Goal: Task Accomplishment & Management: Use online tool/utility

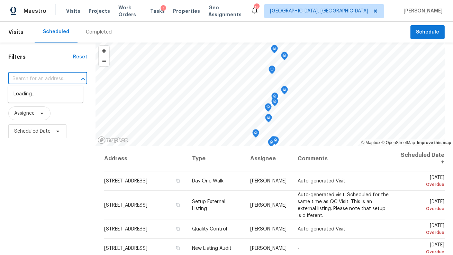
click at [43, 78] on input "text" at bounding box center [37, 79] width 59 height 11
type input "a"
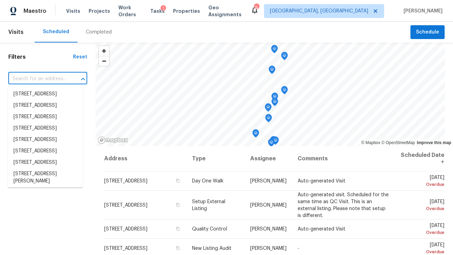
click at [35, 67] on div "Filters Reset ​ Type Assignee Scheduled Date" at bounding box center [47, 197] width 95 height 308
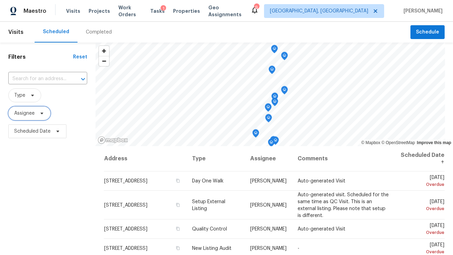
click at [33, 113] on span "Assignee" at bounding box center [24, 113] width 20 height 7
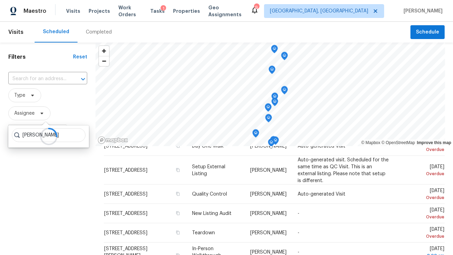
scroll to position [44, 0]
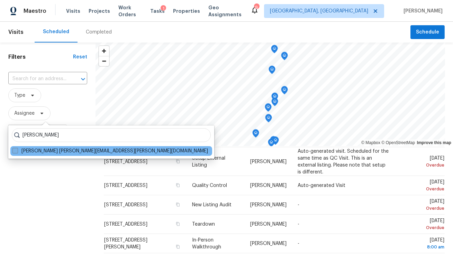
type input "alex baquerizo"
click at [15, 151] on span at bounding box center [15, 151] width 6 height 6
click at [15, 151] on input "Alex Baquerizo alex.baquerizo@opendoor.com" at bounding box center [14, 150] width 4 height 4
checkbox input "true"
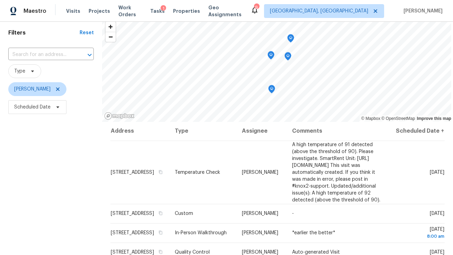
scroll to position [83, 0]
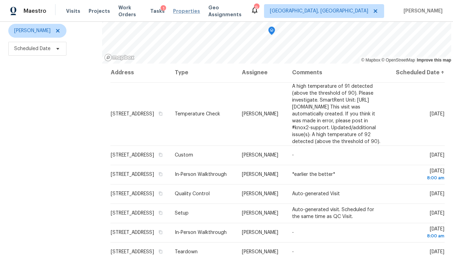
click at [189, 11] on span "Properties" at bounding box center [186, 11] width 27 height 7
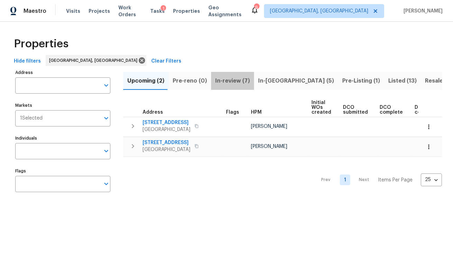
click at [232, 81] on span "In-review (7)" at bounding box center [232, 81] width 35 height 10
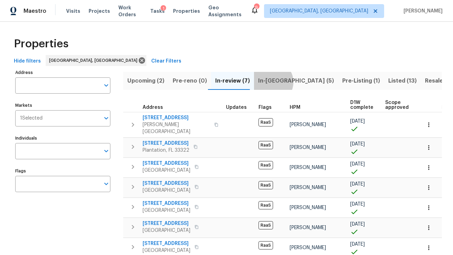
click at [267, 82] on span "In-reno (5)" at bounding box center [296, 81] width 76 height 10
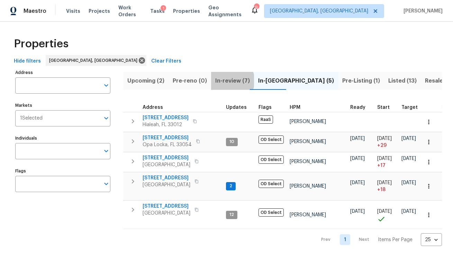
click at [224, 81] on span "In-review (7)" at bounding box center [232, 81] width 35 height 10
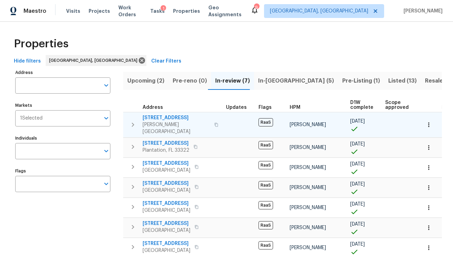
click at [156, 119] on span "20810 SW 86th Pl" at bounding box center [175, 117] width 67 height 7
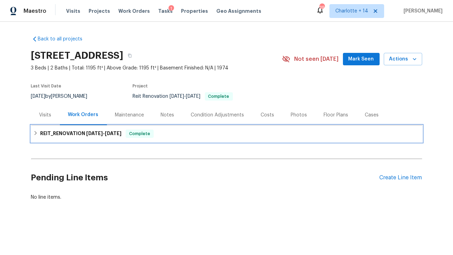
click at [96, 133] on span "[DATE]" at bounding box center [94, 133] width 17 height 5
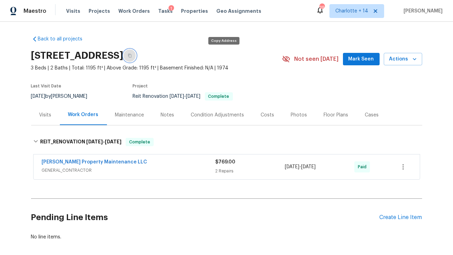
click at [131, 56] on icon "button" at bounding box center [129, 56] width 3 height 4
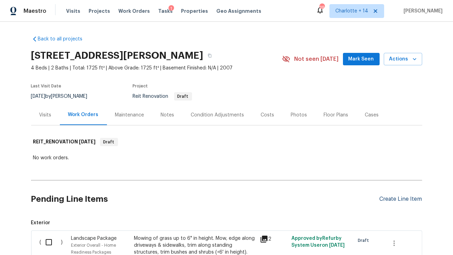
click at [385, 197] on div "Create Line Item" at bounding box center [400, 199] width 43 height 7
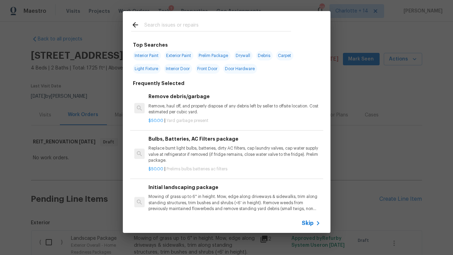
click at [217, 27] on input "text" at bounding box center [217, 26] width 147 height 10
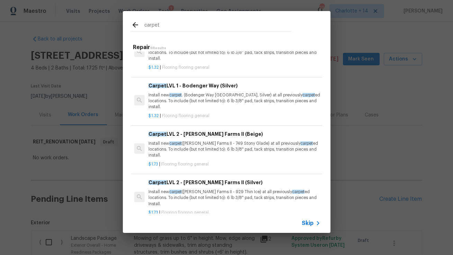
scroll to position [75, 0]
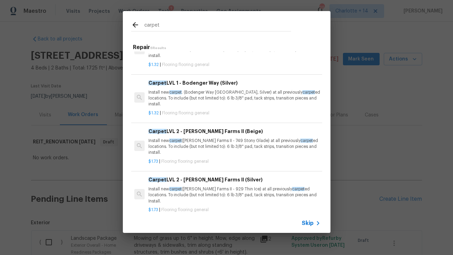
drag, startPoint x: 186, startPoint y: 26, endPoint x: 129, endPoint y: 23, distance: 57.1
click at [129, 23] on div "carpet" at bounding box center [211, 24] width 176 height 27
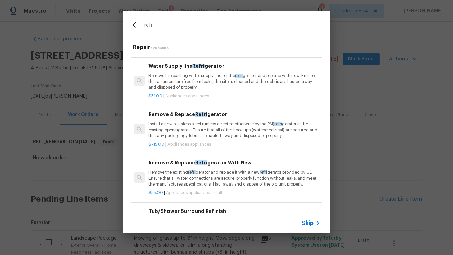
scroll to position [0, 0]
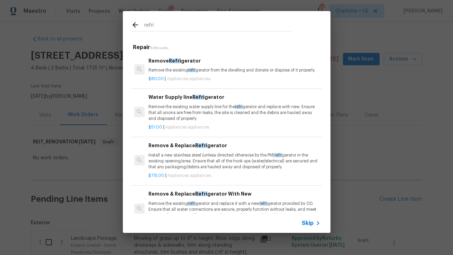
type input "refri"
